Goal: Register for event/course

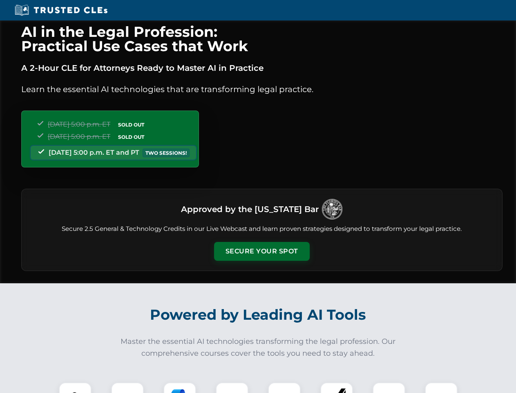
click at [262, 251] on button "Secure Your Spot" at bounding box center [262, 251] width 96 height 19
click at [75, 387] on img at bounding box center [75, 398] width 24 height 24
click at [128, 387] on div at bounding box center [127, 398] width 33 height 33
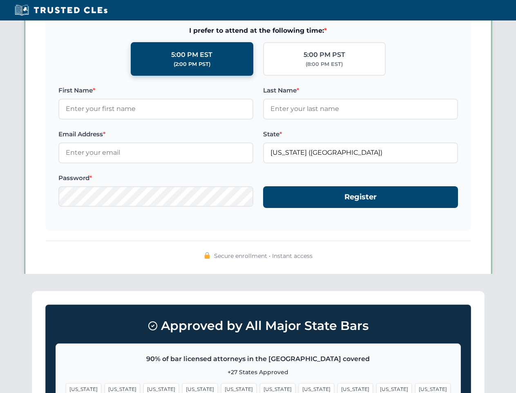
click at [377, 387] on span "[US_STATE]" at bounding box center [395, 389] width 36 height 12
